Goal: Navigation & Orientation: Find specific page/section

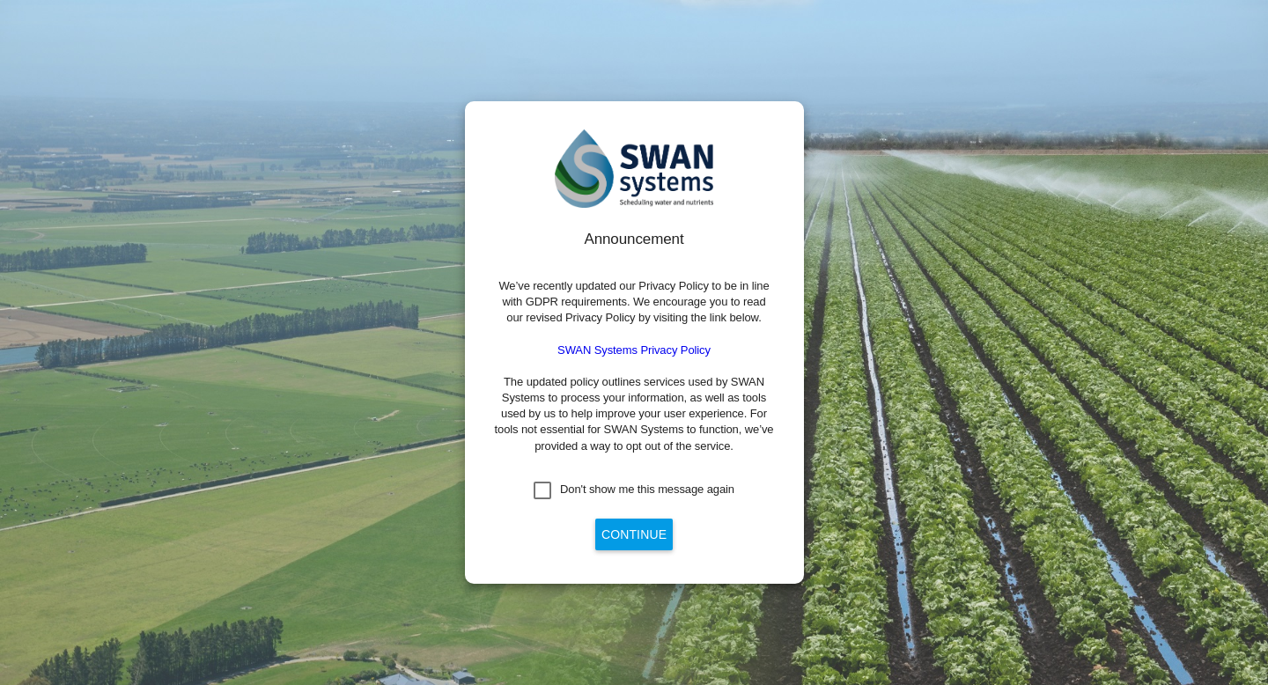
click at [540, 482] on div "Don't show me this message again" at bounding box center [543, 491] width 18 height 18
click at [631, 538] on button "Continue" at bounding box center [633, 535] width 77 height 32
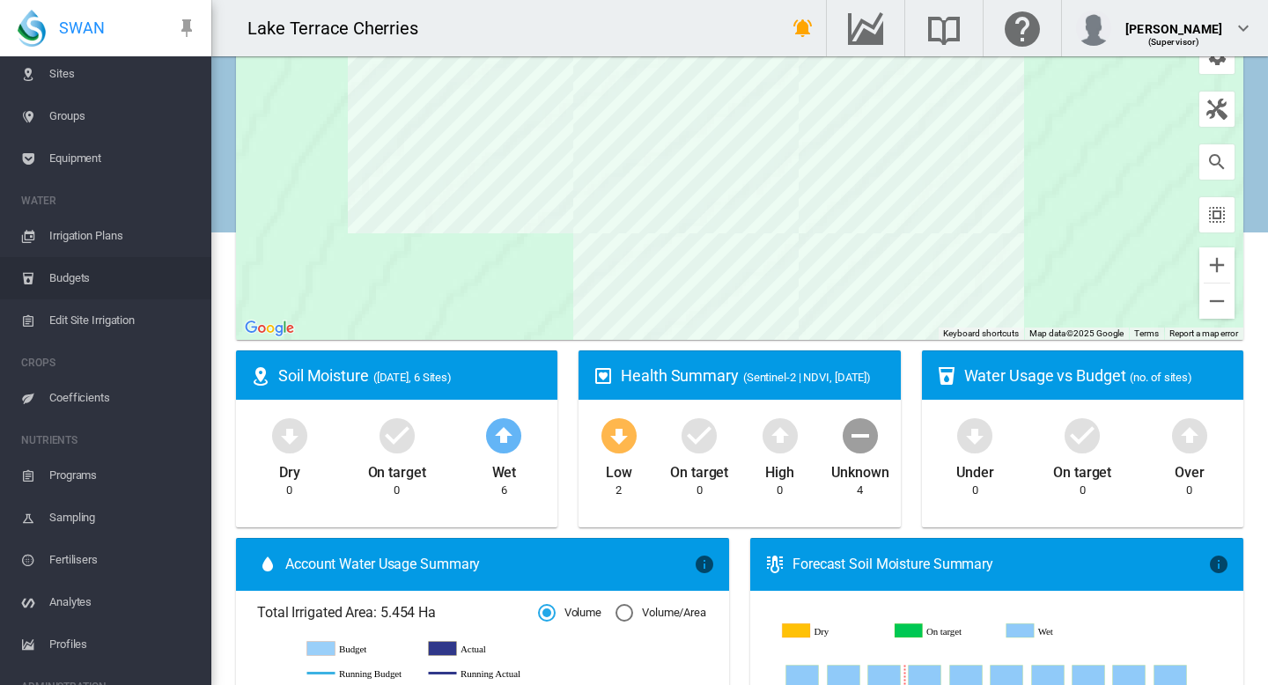
scroll to position [85, 0]
click at [108, 227] on span "Irrigation Plans" at bounding box center [123, 232] width 148 height 42
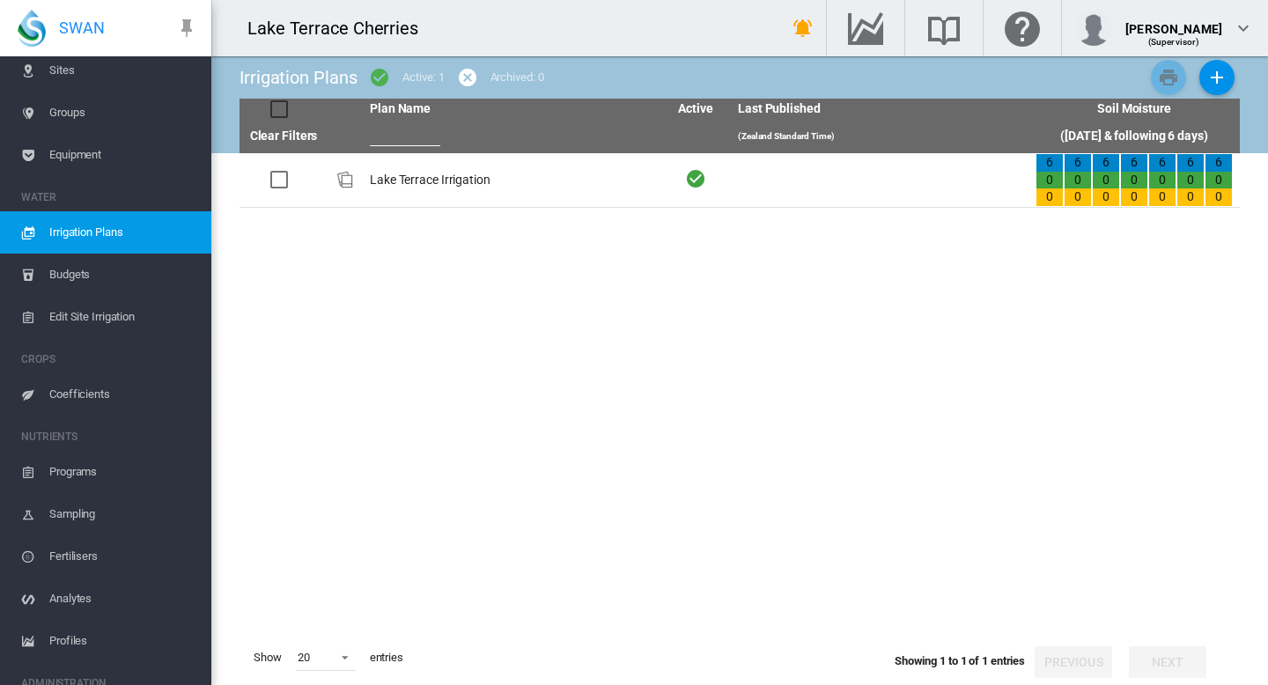
click at [88, 275] on span "Budgets" at bounding box center [123, 275] width 148 height 42
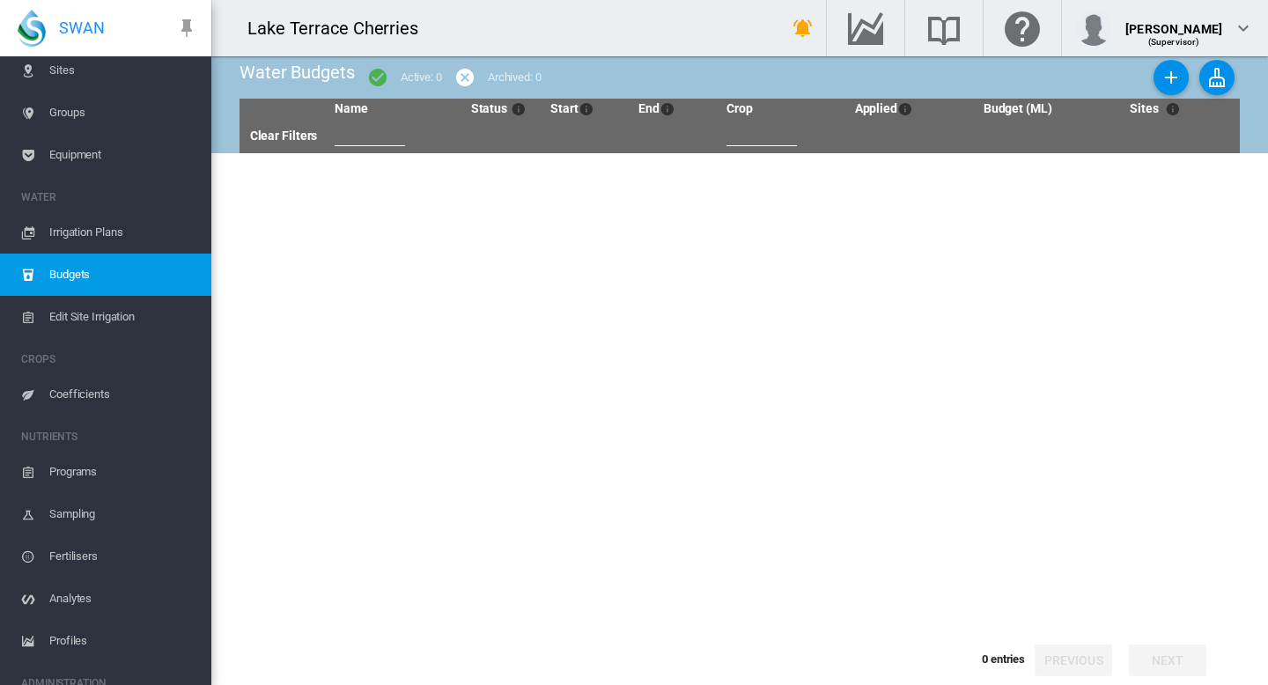
click at [86, 229] on span "Irrigation Plans" at bounding box center [123, 232] width 148 height 42
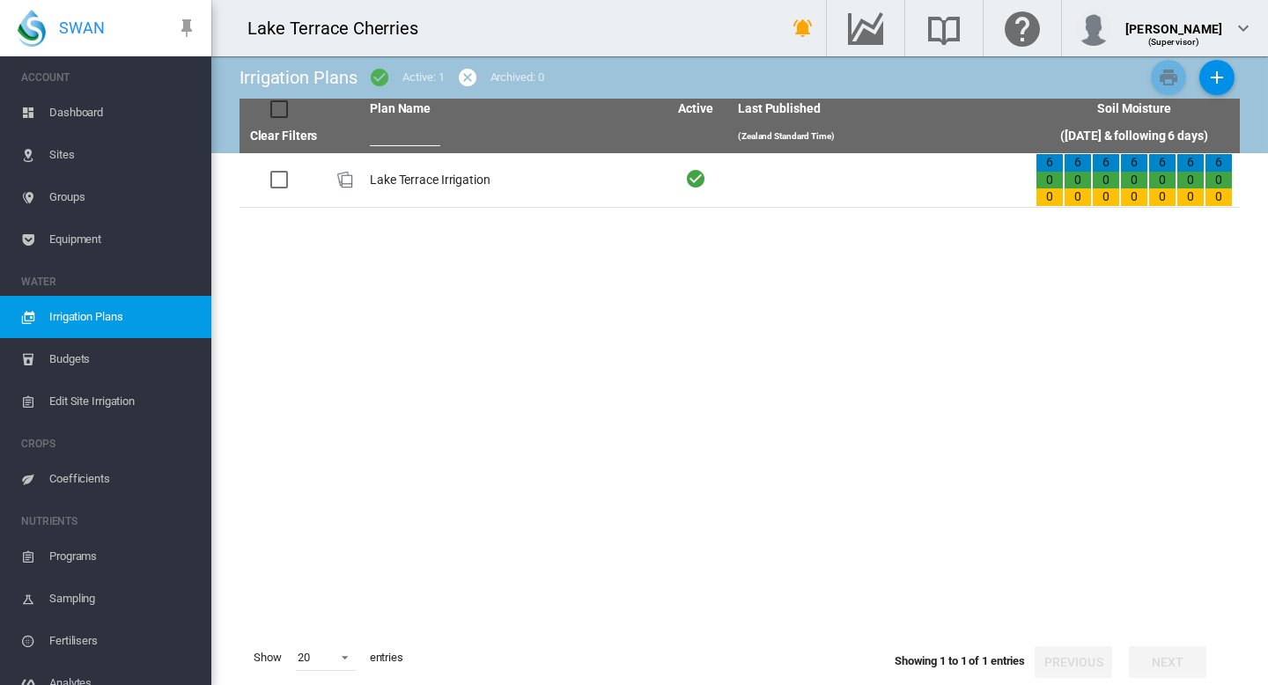
click at [81, 103] on span "Dashboard" at bounding box center [123, 113] width 148 height 42
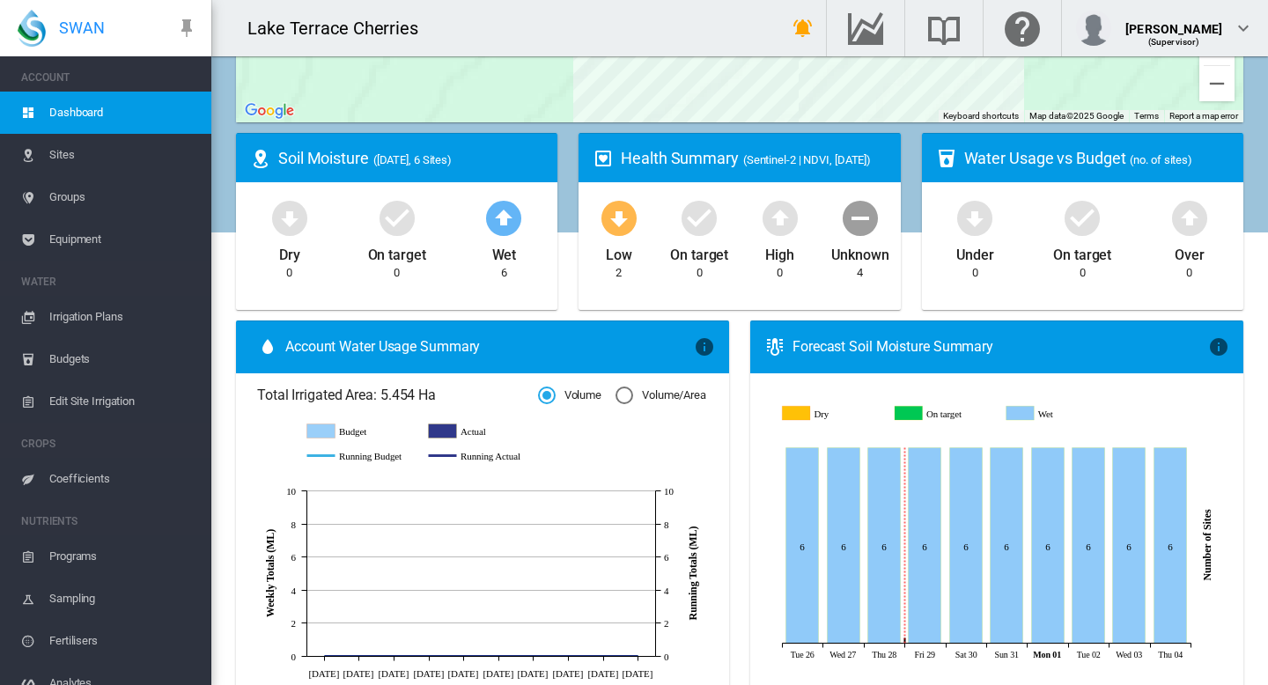
scroll to position [412, 0]
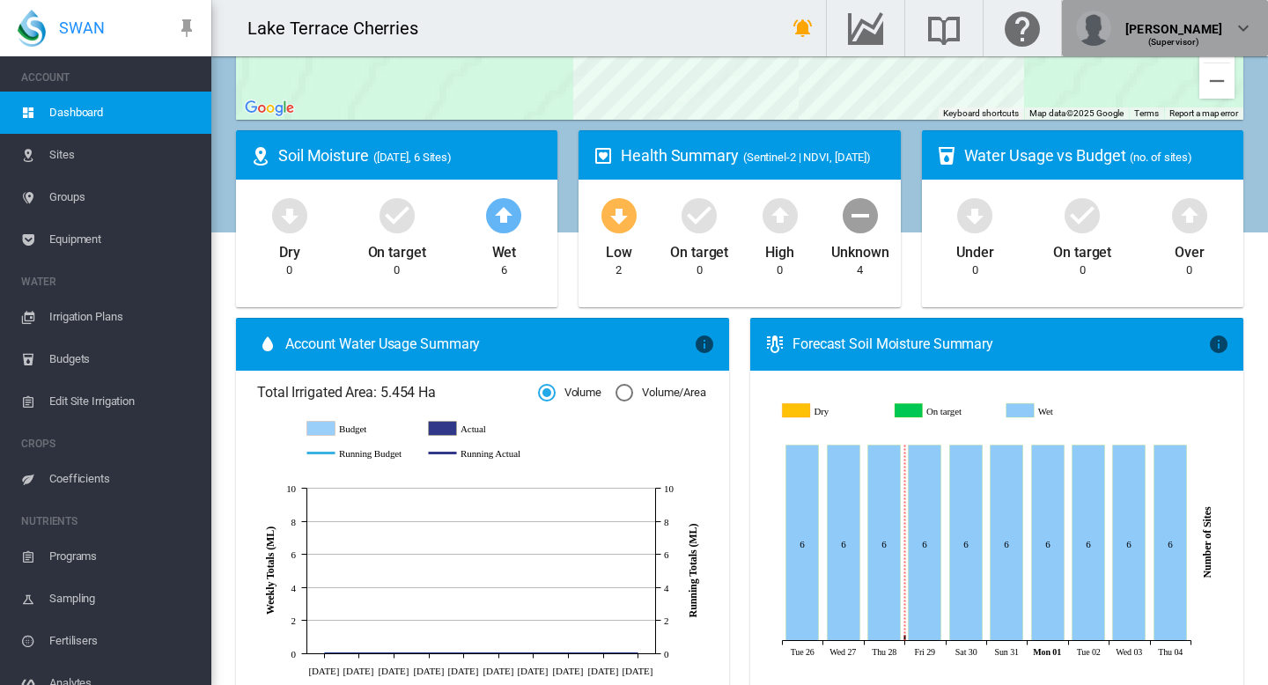
click at [1249, 21] on md-icon "icon-chevron-down" at bounding box center [1243, 28] width 21 height 21
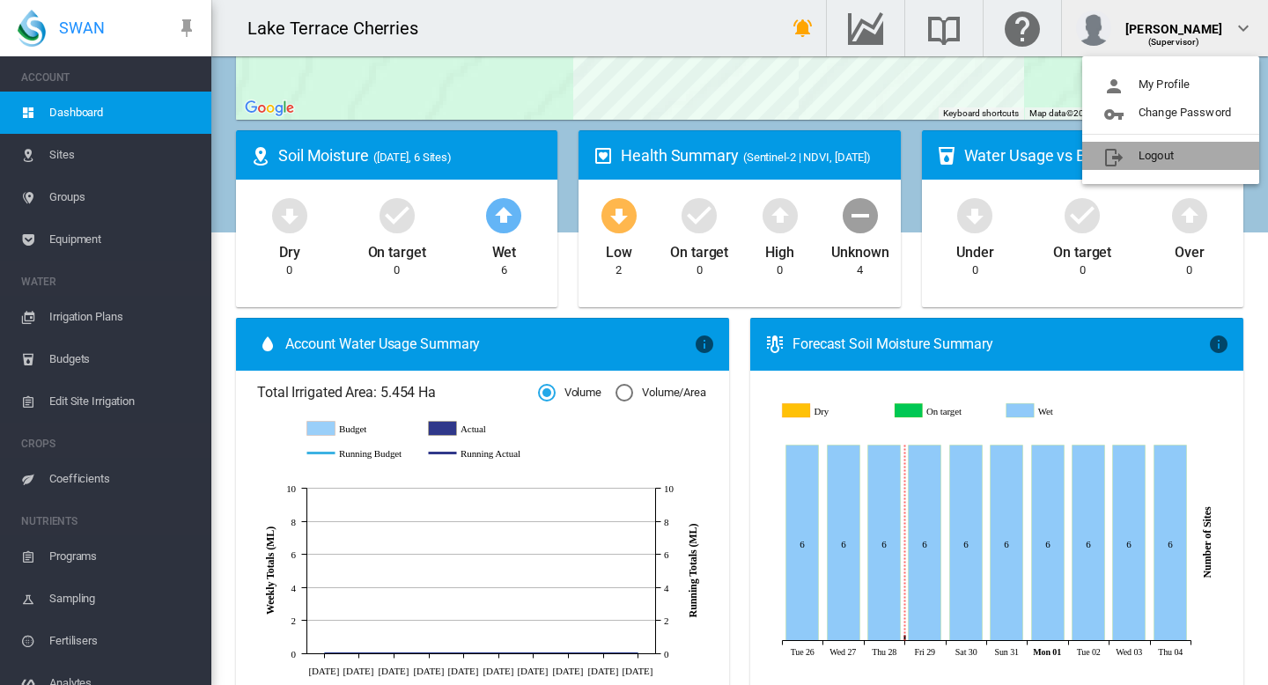
click at [1138, 152] on button "Logout" at bounding box center [1170, 156] width 177 height 28
